Goal: Task Accomplishment & Management: Manage account settings

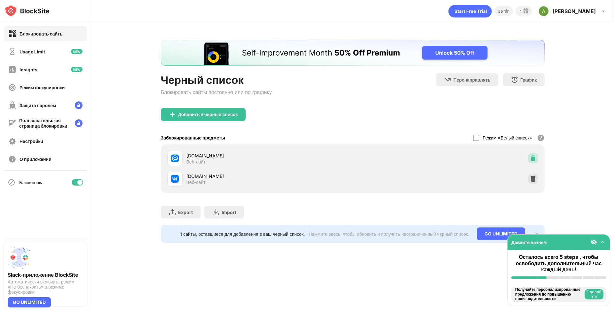
click at [533, 158] on img at bounding box center [533, 158] width 6 height 6
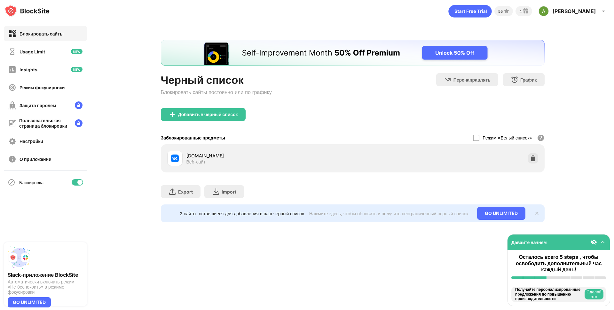
click at [534, 164] on div "[DOMAIN_NAME] Веб-сайт" at bounding box center [353, 158] width 376 height 20
click at [532, 155] on img at bounding box center [533, 158] width 6 height 6
